Goal: Find specific page/section: Find specific page/section

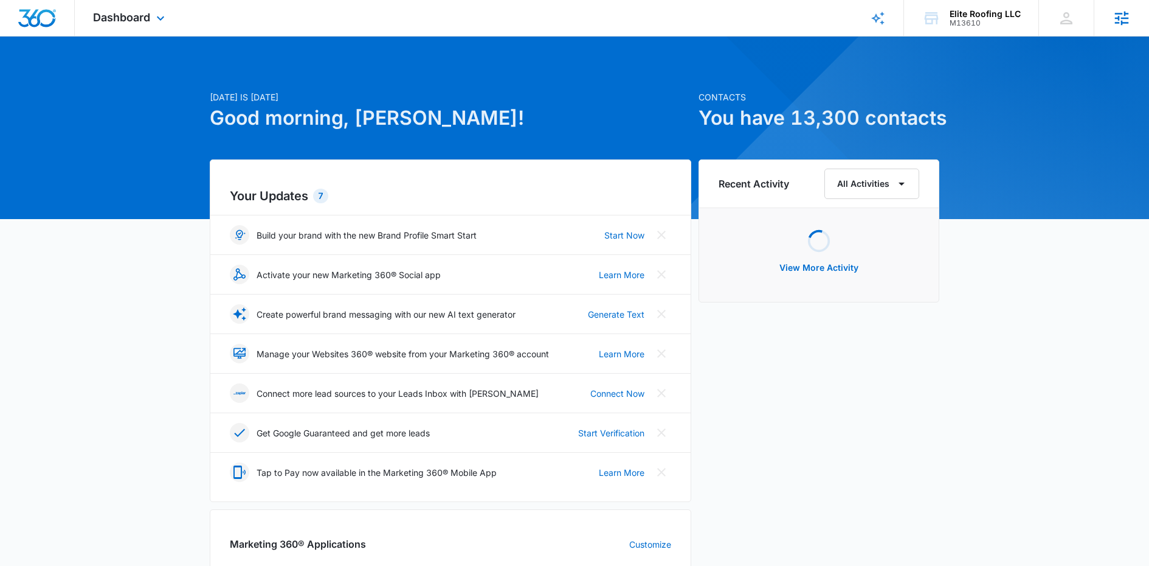
click at [1120, 19] on icon at bounding box center [1122, 18] width 18 height 18
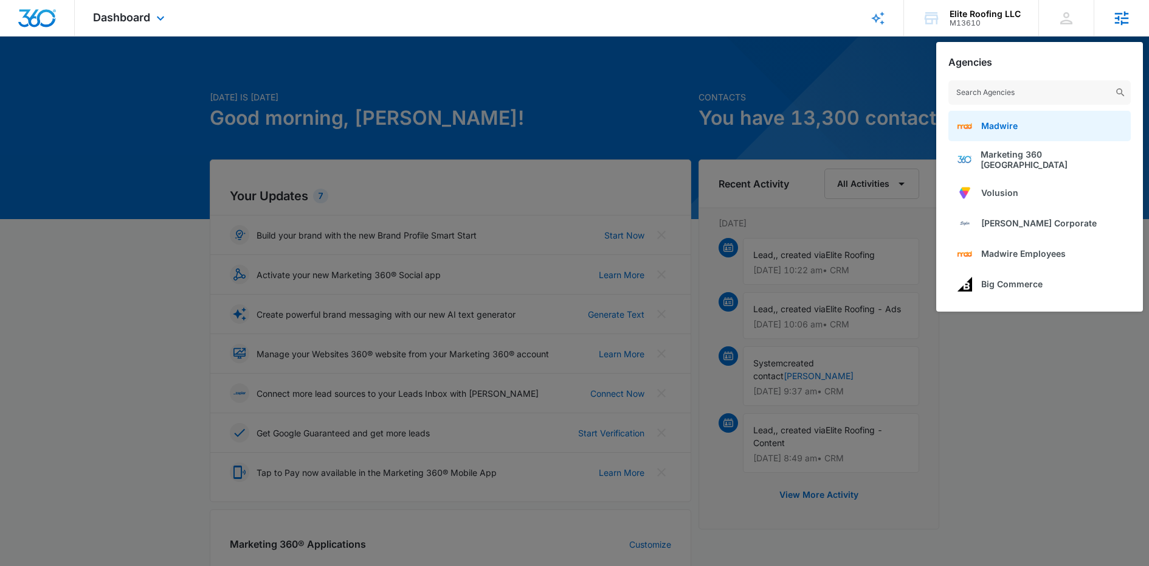
click at [1033, 128] on link "Madwire" at bounding box center [1040, 126] width 182 height 30
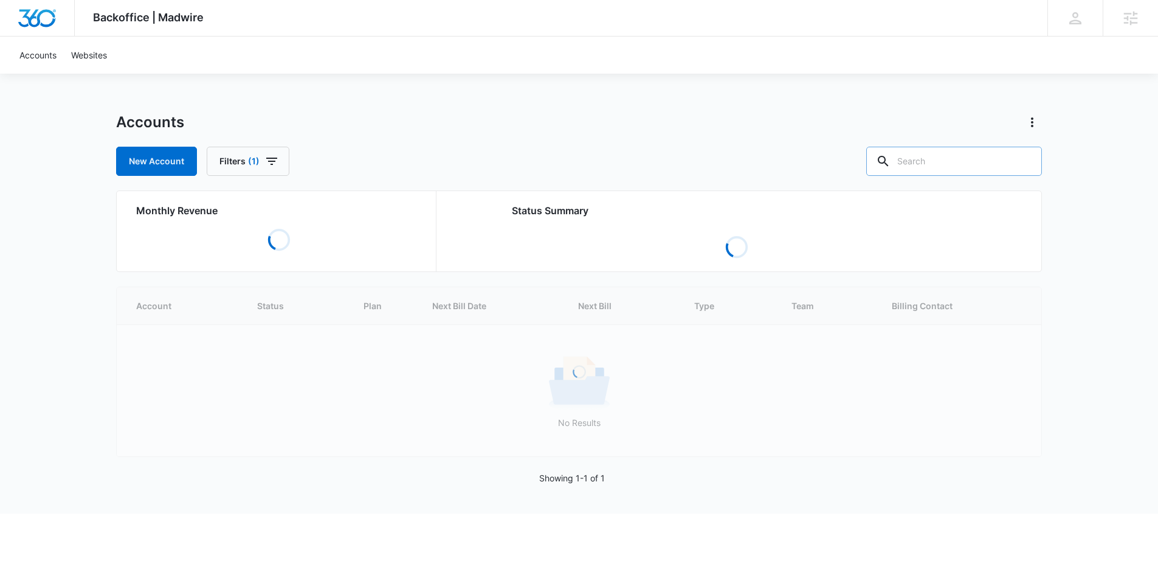
click at [963, 161] on input "text" at bounding box center [955, 161] width 176 height 29
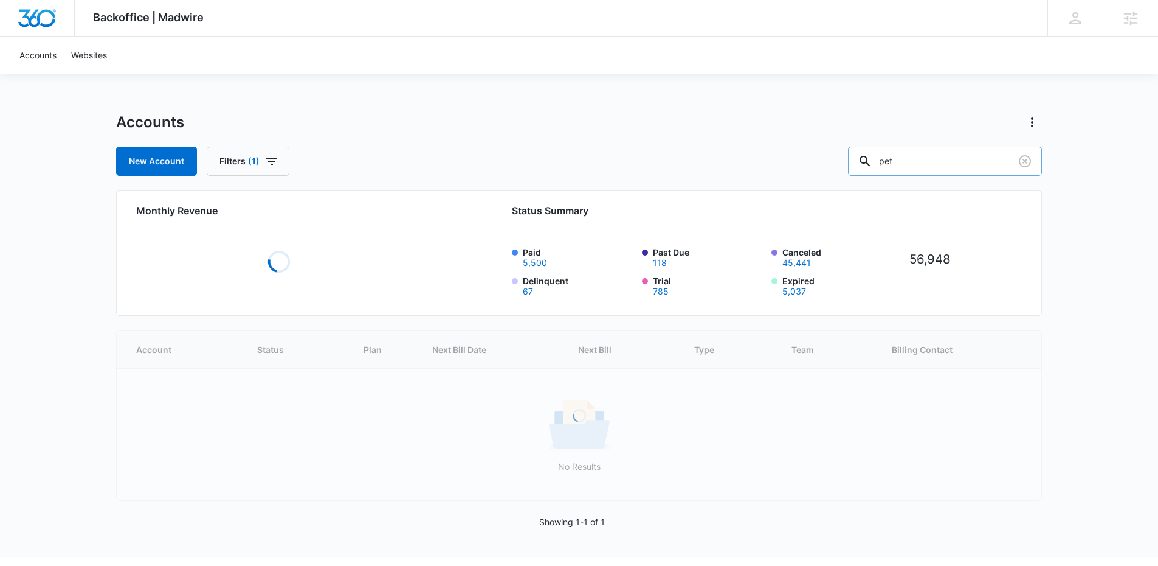
type input "pet"
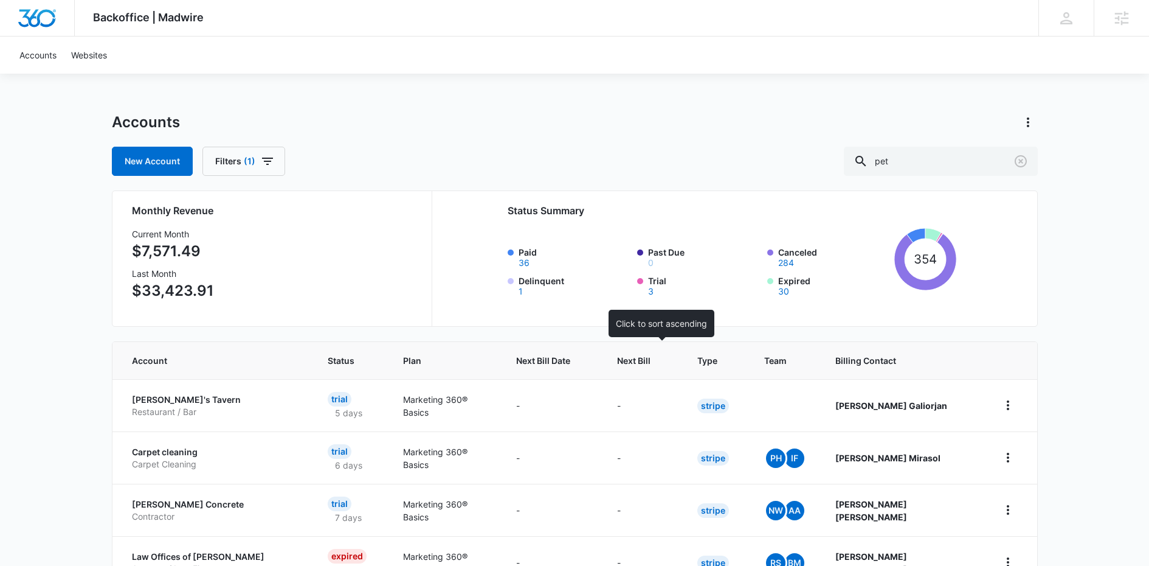
click at [651, 361] on span "Next Bill" at bounding box center [633, 360] width 33 height 13
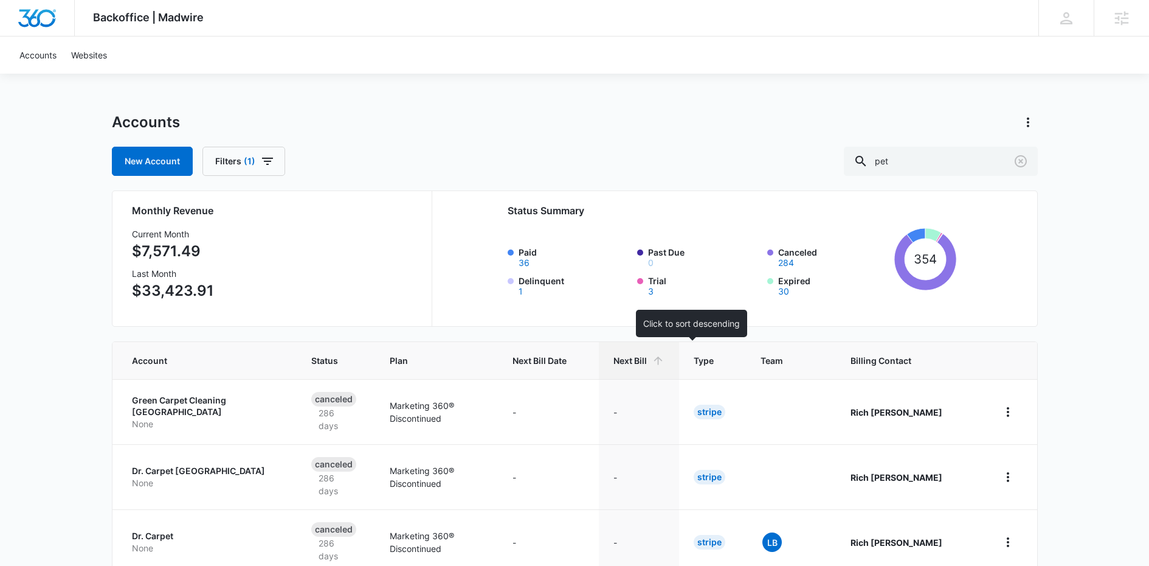
click at [647, 364] on span "Next Bill" at bounding box center [630, 360] width 33 height 13
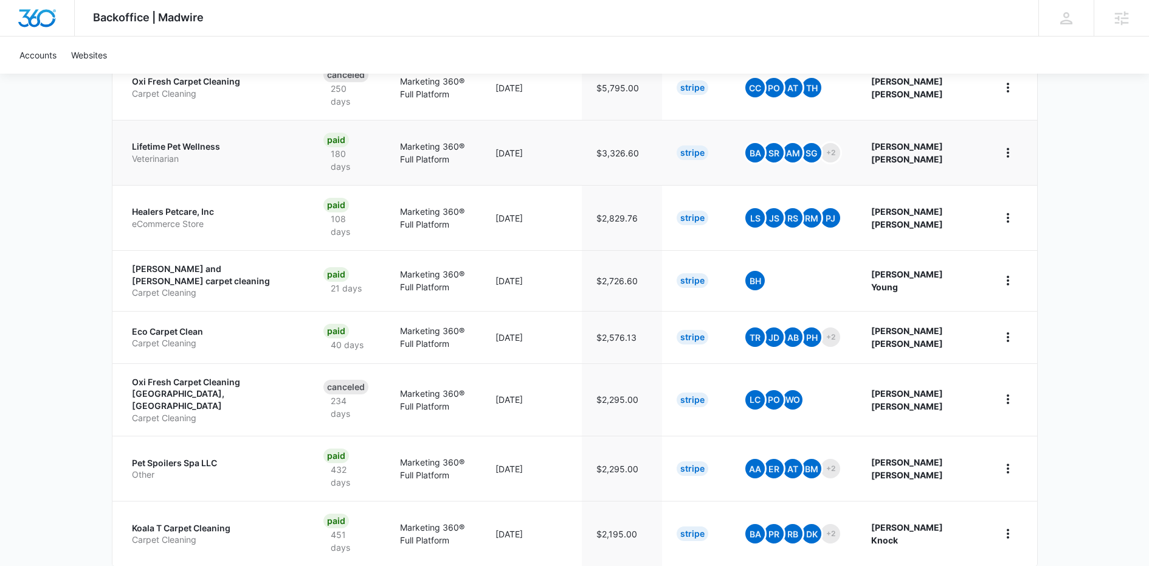
scroll to position [442, 0]
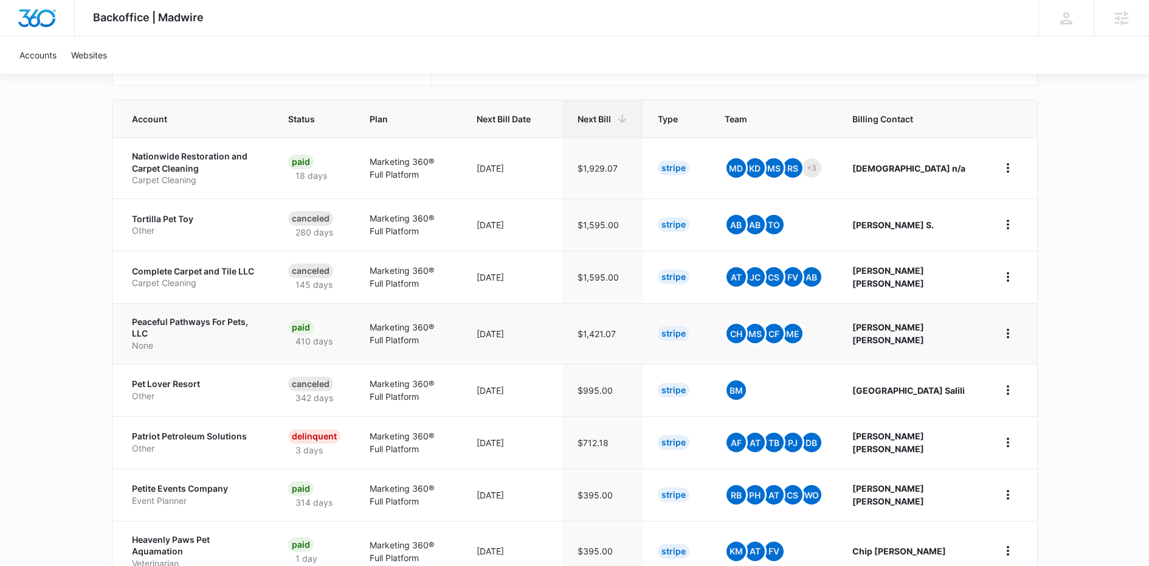
scroll to position [230, 0]
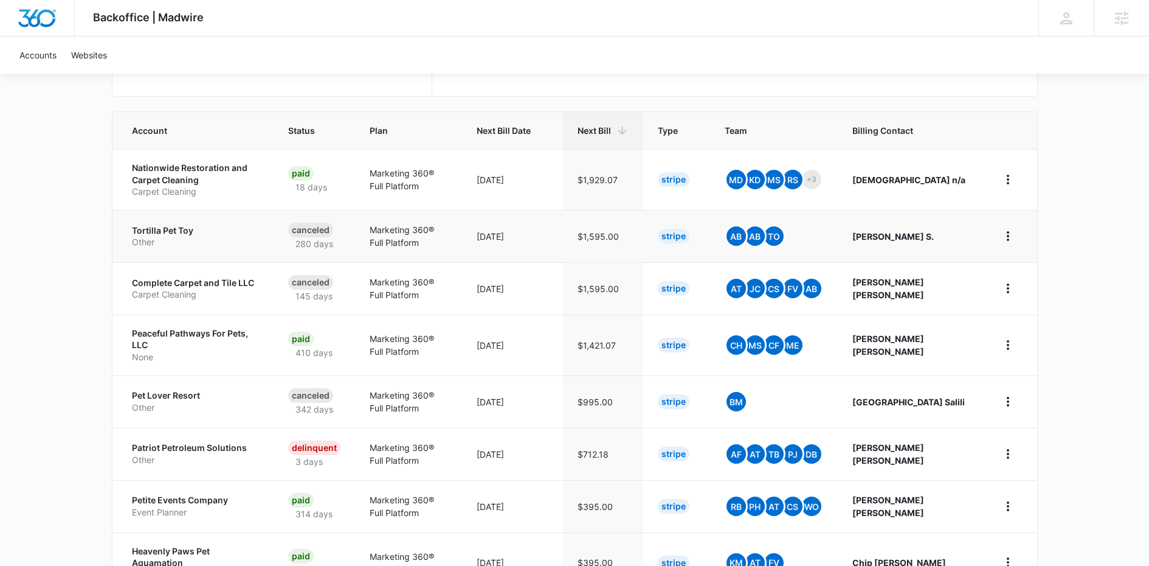
click at [166, 232] on p "Tortilla Pet Toy" at bounding box center [195, 230] width 127 height 12
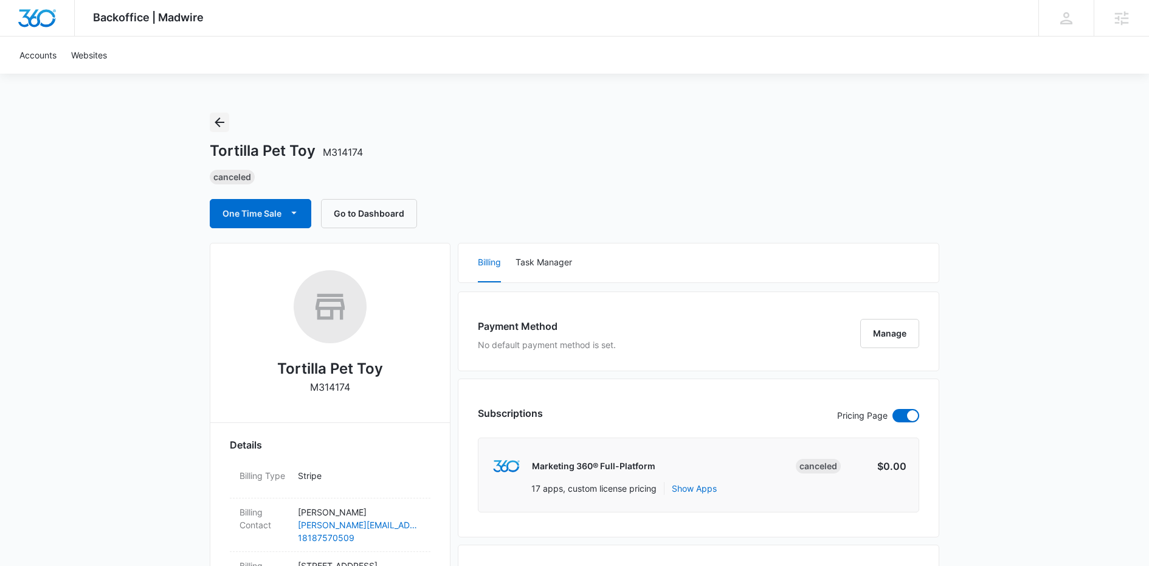
click at [221, 120] on icon "Back" at bounding box center [219, 122] width 15 height 15
